Goal: Task Accomplishment & Management: Manage account settings

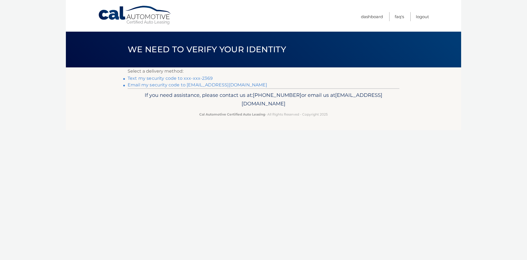
click at [224, 85] on link "Email my security code to [EMAIL_ADDRESS][DOMAIN_NAME]" at bounding box center [198, 84] width 140 height 5
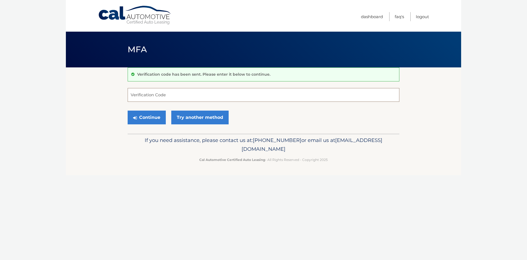
click at [144, 98] on input "Verification Code" at bounding box center [264, 95] width 272 height 14
paste input "748778"
type input "748778"
click at [189, 116] on link "Try another method" at bounding box center [199, 117] width 57 height 14
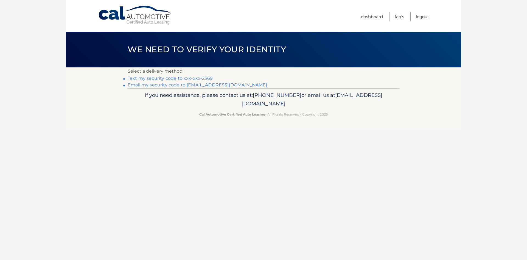
click at [176, 84] on link "Email my security code to m****@maviincny.com" at bounding box center [198, 84] width 140 height 5
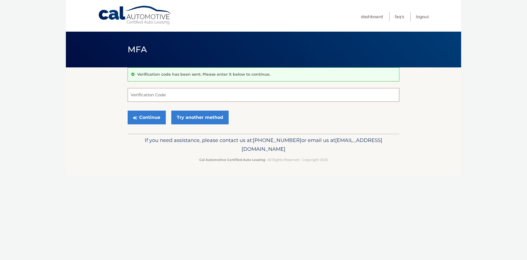
click at [144, 92] on input "Verification Code" at bounding box center [264, 95] width 272 height 14
paste input "748778"
type input "748778"
click at [151, 117] on button "Continue" at bounding box center [147, 117] width 38 height 14
click at [155, 122] on button "Continue" at bounding box center [147, 117] width 38 height 14
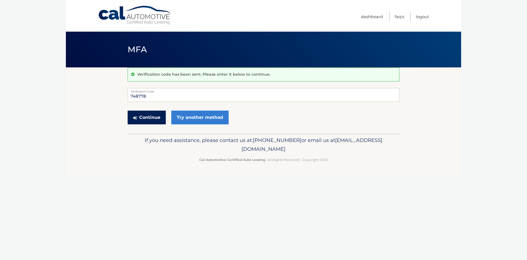
click at [155, 122] on button "Continue" at bounding box center [147, 117] width 38 height 14
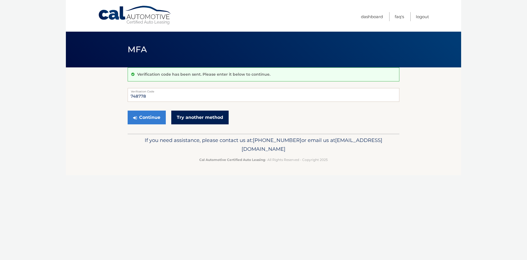
click at [184, 118] on link "Try another method" at bounding box center [199, 117] width 57 height 14
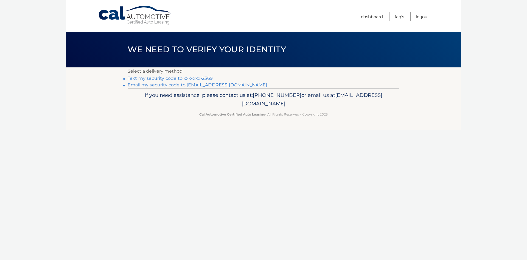
click at [181, 85] on link "Email my security code to [EMAIL_ADDRESS][DOMAIN_NAME]" at bounding box center [198, 84] width 140 height 5
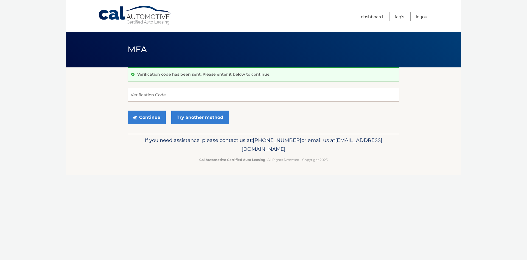
click at [133, 96] on input "Verification Code" at bounding box center [264, 95] width 272 height 14
paste input "535030"
type input "535030"
click at [151, 120] on button "Continue" at bounding box center [147, 117] width 38 height 14
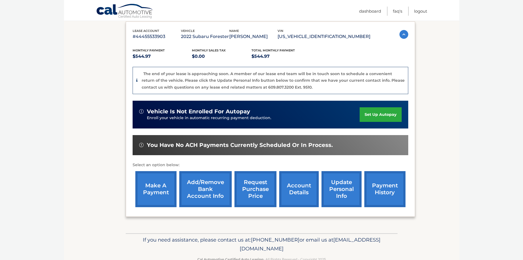
scroll to position [107, 0]
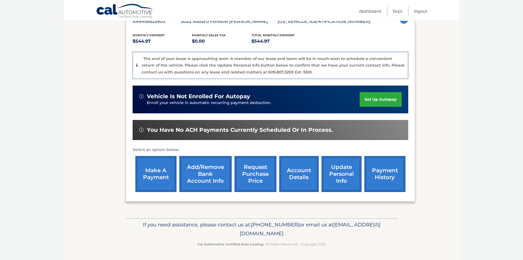
click at [349, 173] on link "update personal info" at bounding box center [342, 174] width 40 height 36
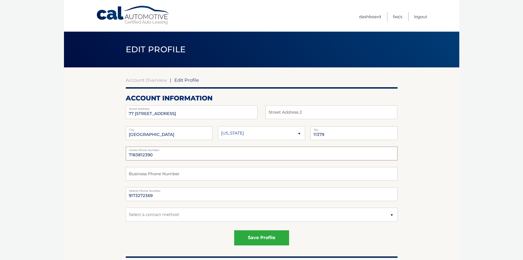
drag, startPoint x: 160, startPoint y: 154, endPoint x: 86, endPoint y: 149, distance: 74.1
type input "9176283971"
click at [255, 241] on button "save profile" at bounding box center [261, 237] width 55 height 15
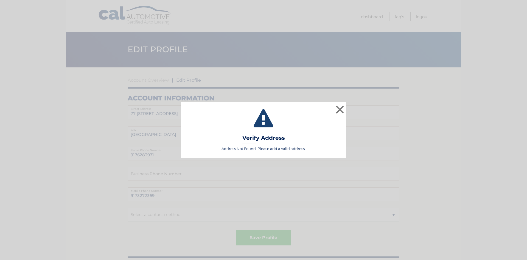
click at [309, 134] on div "× Validating Verify Address Address Not Found. Please add a valid address." at bounding box center [263, 129] width 165 height 55
click at [339, 110] on button "×" at bounding box center [340, 109] width 11 height 11
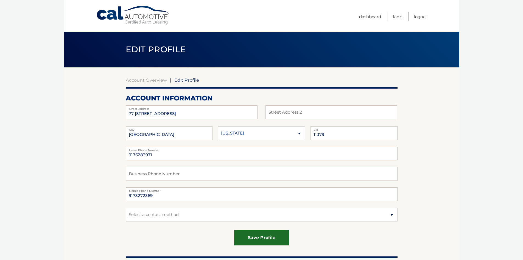
click at [258, 238] on button "save profile" at bounding box center [261, 237] width 55 height 15
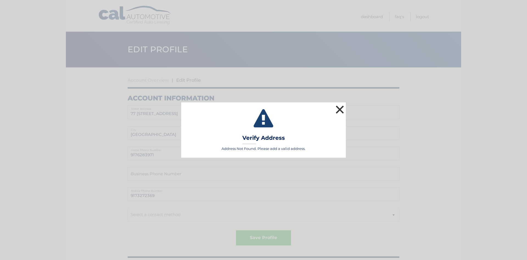
click at [342, 110] on button "×" at bounding box center [340, 109] width 11 height 11
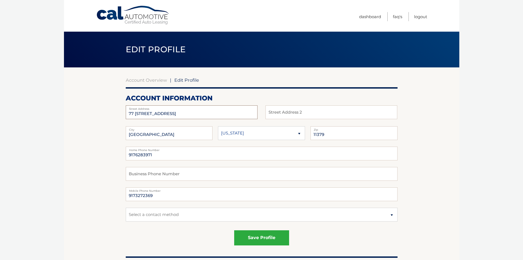
click at [199, 116] on input "77 46 66 TH RD 1ST FL" at bounding box center [192, 112] width 132 height 14
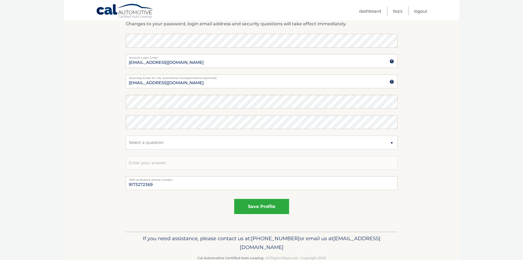
scroll to position [273, 0]
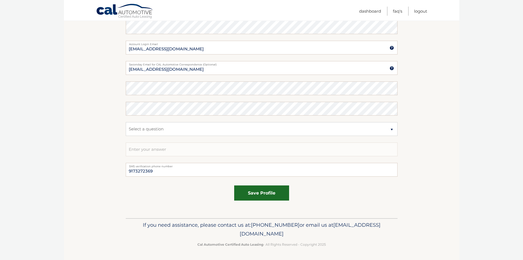
click at [256, 189] on button "save profile" at bounding box center [261, 192] width 55 height 15
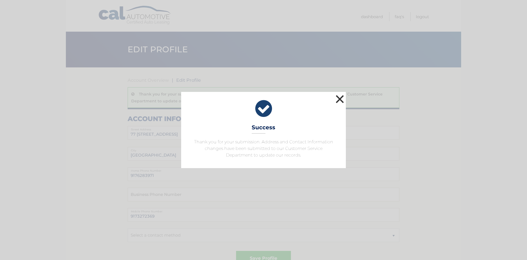
click at [343, 101] on button "×" at bounding box center [340, 98] width 11 height 11
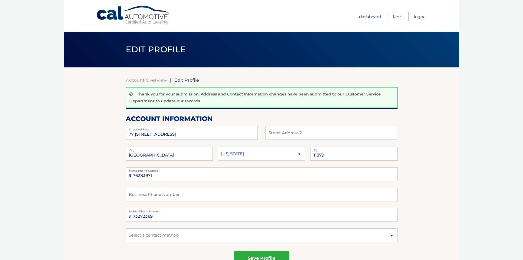
click at [369, 15] on link "Dashboard" at bounding box center [370, 16] width 22 height 9
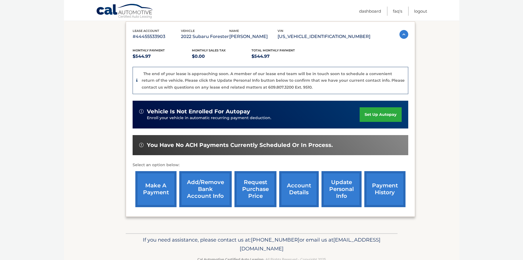
scroll to position [107, 0]
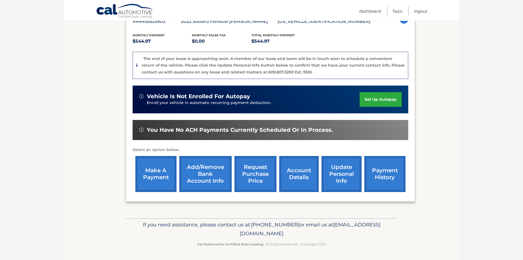
click at [235, 130] on span "You have no ACH payments currently scheduled or in process." at bounding box center [240, 129] width 186 height 7
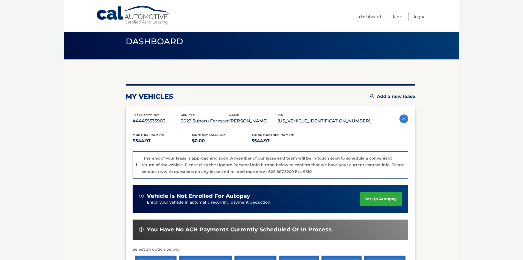
scroll to position [0, 0]
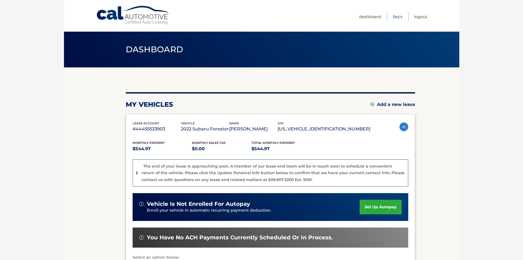
click at [394, 16] on link "FAQ's" at bounding box center [397, 16] width 9 height 9
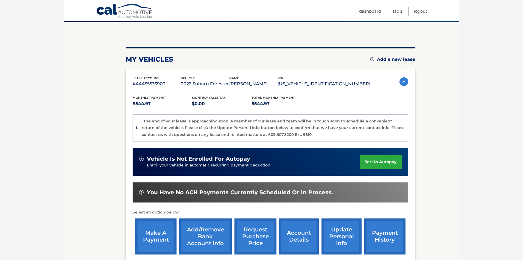
scroll to position [107, 0]
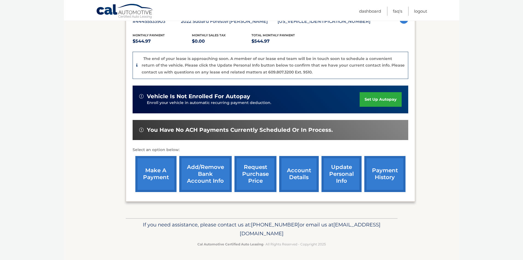
click at [158, 188] on link "make a payment" at bounding box center [155, 174] width 41 height 36
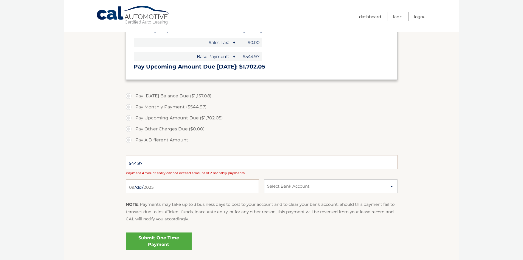
scroll to position [137, 0]
click at [327, 188] on select "Select Bank Account" at bounding box center [330, 186] width 133 height 14
click at [264, 179] on select "Select Bank Account" at bounding box center [330, 186] width 133 height 14
click at [323, 186] on select "Select Bank Account" at bounding box center [330, 186] width 133 height 14
click at [170, 103] on label "Pay Monthly Payment ($544.97)" at bounding box center [262, 106] width 272 height 11
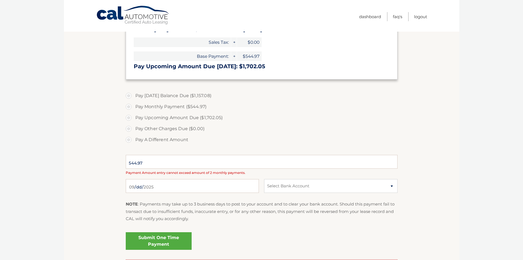
click at [134, 103] on input "Pay Monthly Payment ($544.97)" at bounding box center [130, 105] width 5 height 9
radio input "true"
click at [342, 185] on select "Select Bank Account" at bounding box center [330, 186] width 133 height 14
click at [169, 186] on input "2025-09-25" at bounding box center [192, 186] width 133 height 14
click at [218, 157] on input "544.97" at bounding box center [262, 162] width 272 height 14
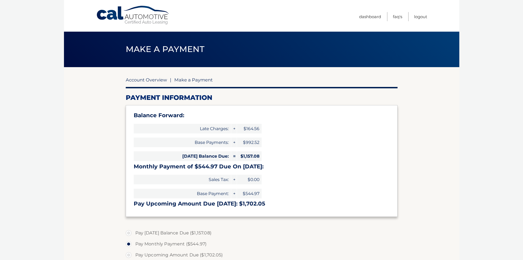
scroll to position [0, 0]
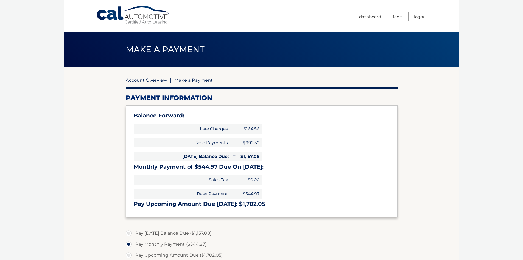
click at [149, 81] on link "Account Overview" at bounding box center [146, 79] width 41 height 5
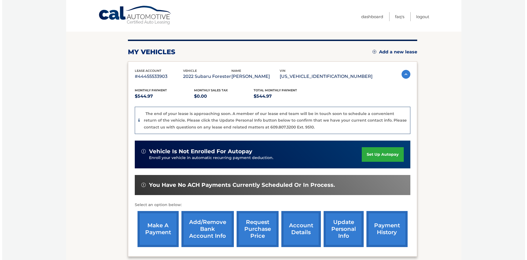
scroll to position [55, 0]
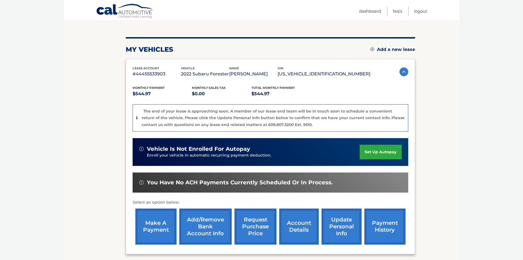
click at [251, 227] on link "request purchase price" at bounding box center [256, 226] width 42 height 36
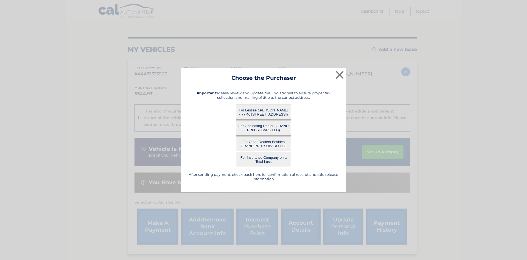
click at [259, 110] on button "For Lessee (MARCO CHICA - 77 46 66 TH RD 1ST FL, Middle Village, NY 11379)" at bounding box center [263, 111] width 55 height 15
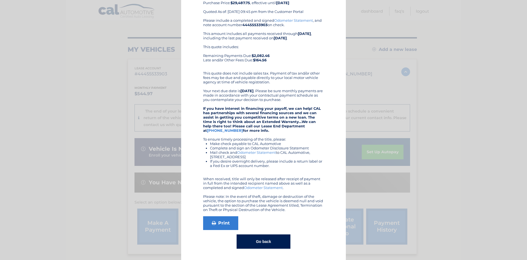
scroll to position [10, 0]
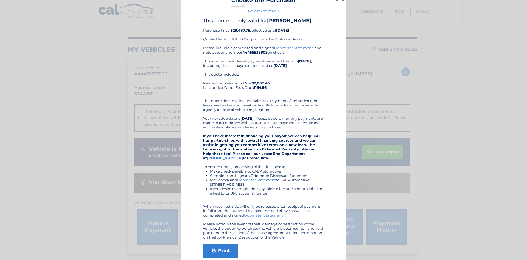
click at [294, 47] on link "Odometer Statement" at bounding box center [293, 48] width 39 height 4
click at [217, 249] on link "Print" at bounding box center [220, 250] width 35 height 14
